Goal: Find specific page/section: Find specific page/section

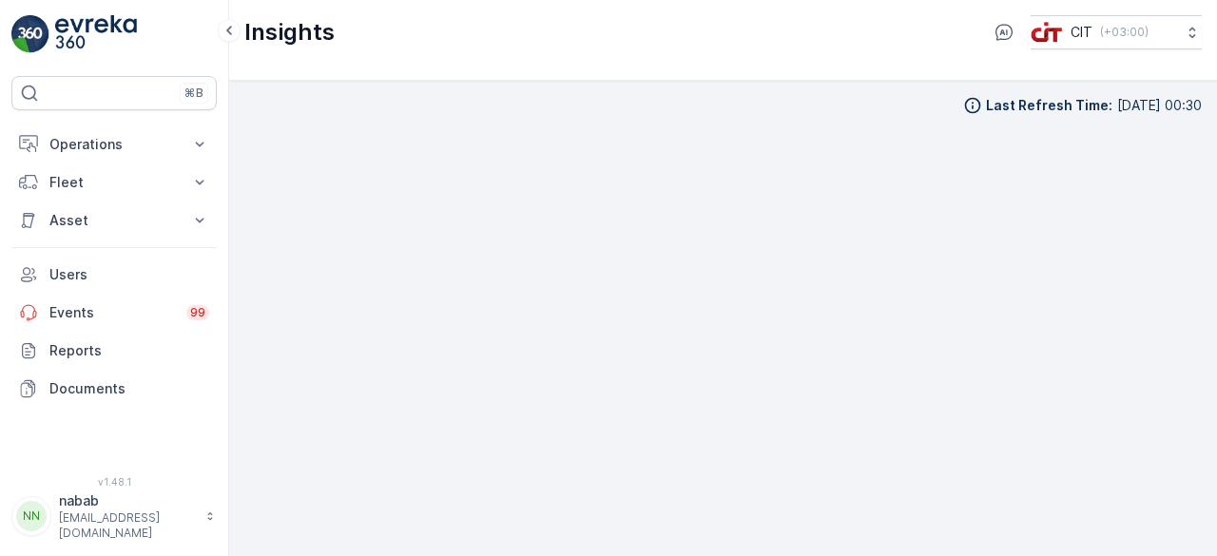
scroll to position [13, 0]
click at [89, 141] on p "Operations" at bounding box center [113, 144] width 129 height 19
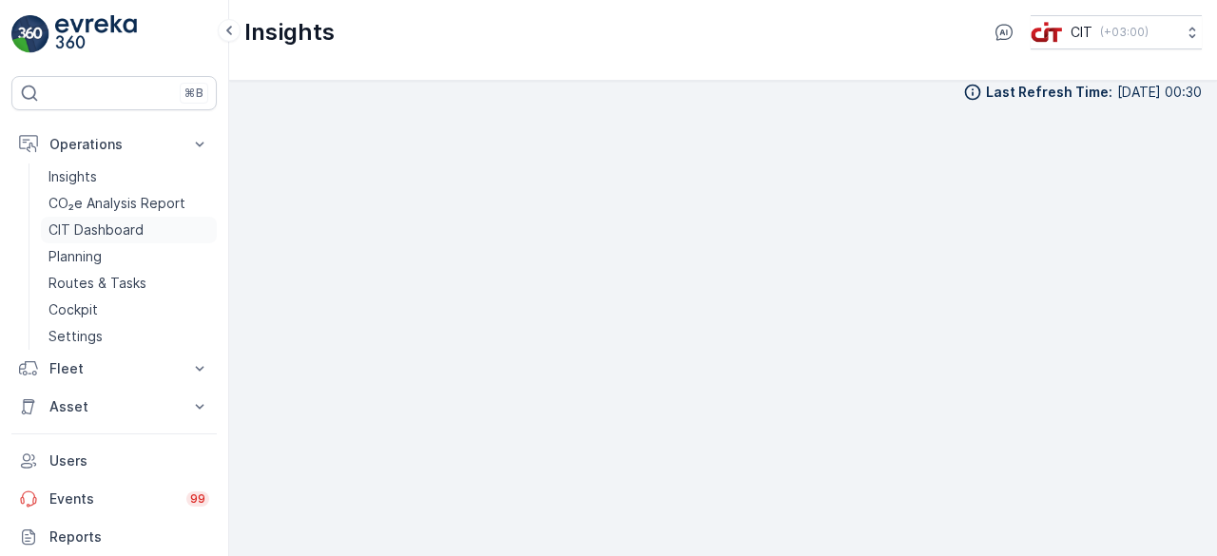
click at [120, 225] on p "CIT Dashboard" at bounding box center [95, 230] width 95 height 19
click at [79, 175] on p "Insights" at bounding box center [72, 176] width 48 height 19
click at [155, 204] on p "CO₂e Analysis Report" at bounding box center [116, 203] width 137 height 19
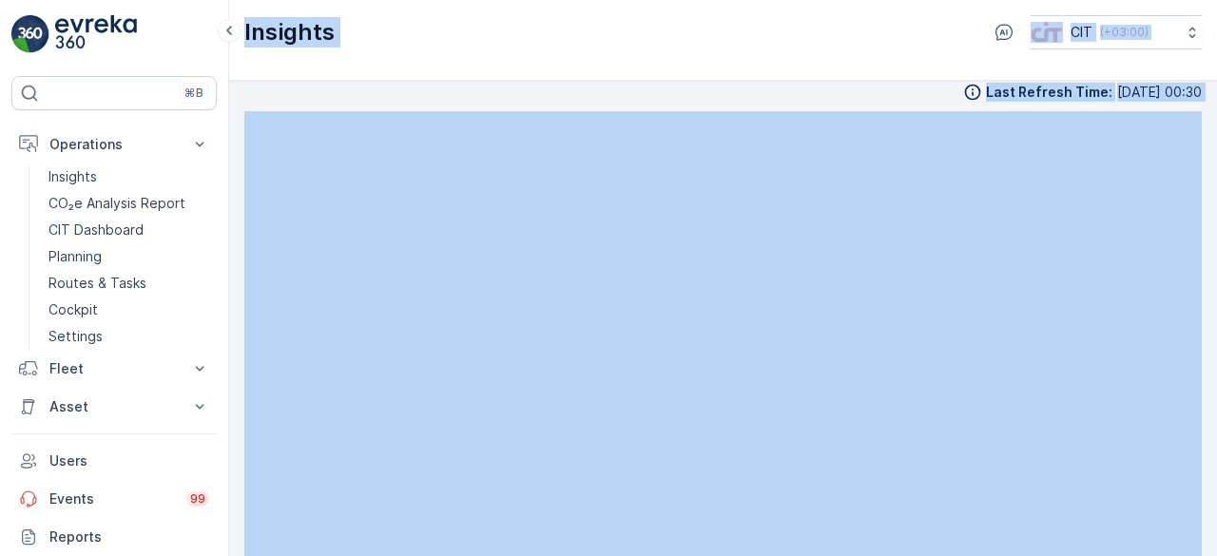
drag, startPoint x: 228, startPoint y: 219, endPoint x: 239, endPoint y: 320, distance: 102.3
click at [239, 320] on div "⌘B Operations Insights CO₂e Analysis Report CIT Dashboard Planning Routes & Tas…" at bounding box center [608, 278] width 1217 height 556
click at [87, 177] on p "Insights" at bounding box center [72, 176] width 48 height 19
